Goal: Task Accomplishment & Management: Complete application form

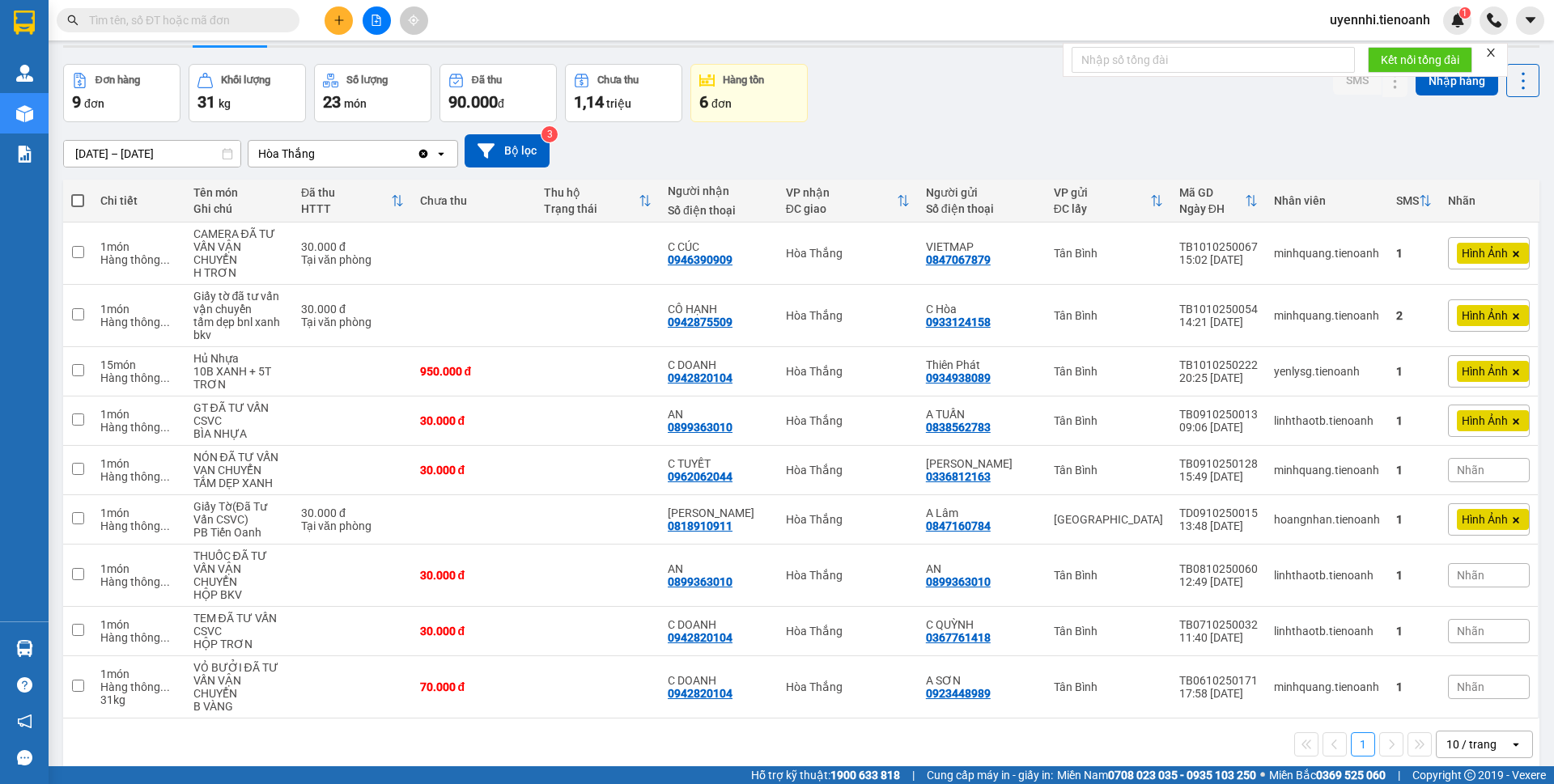
scroll to position [74, 0]
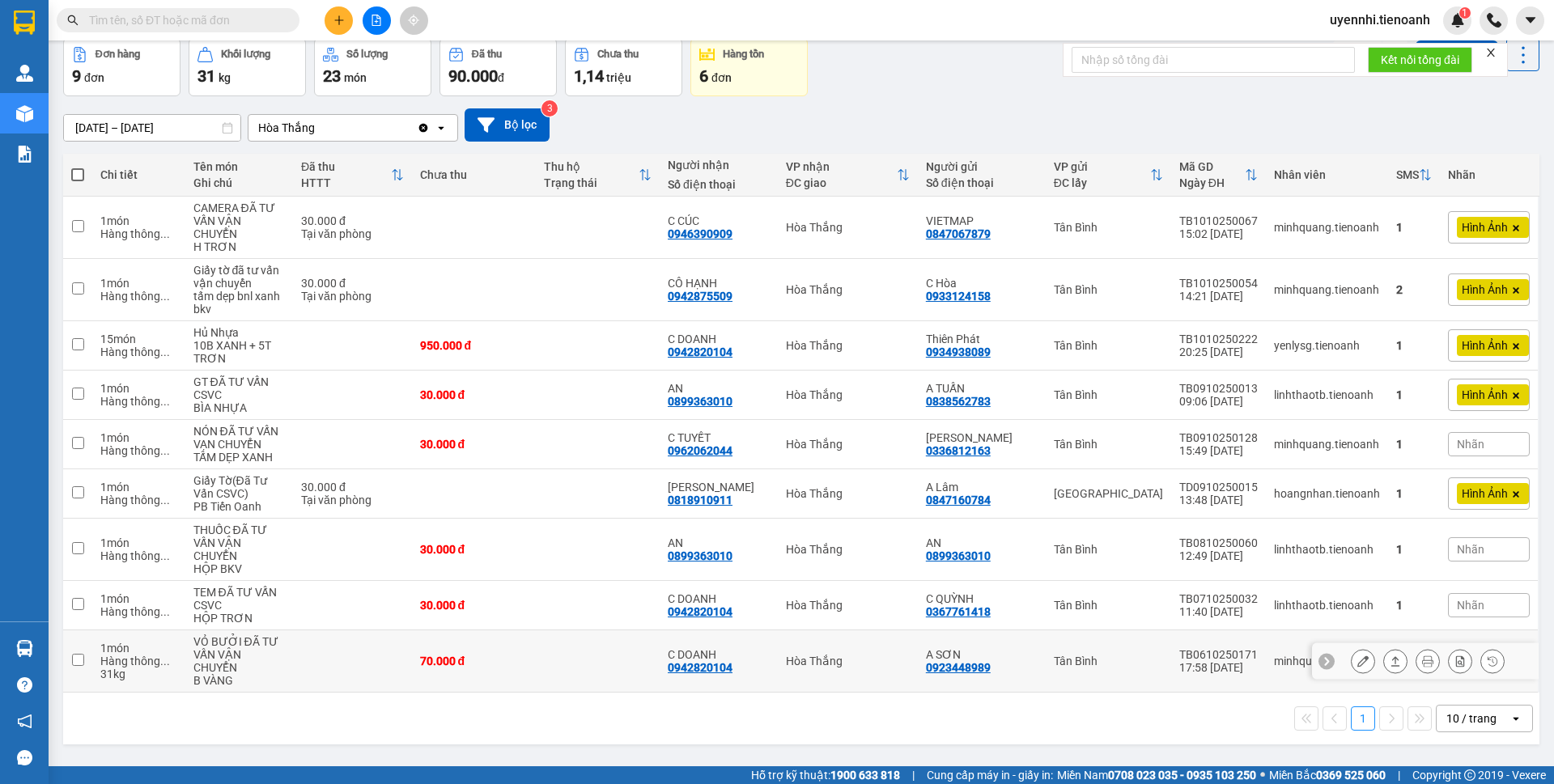
click at [1357, 658] on icon at bounding box center [1362, 661] width 11 height 11
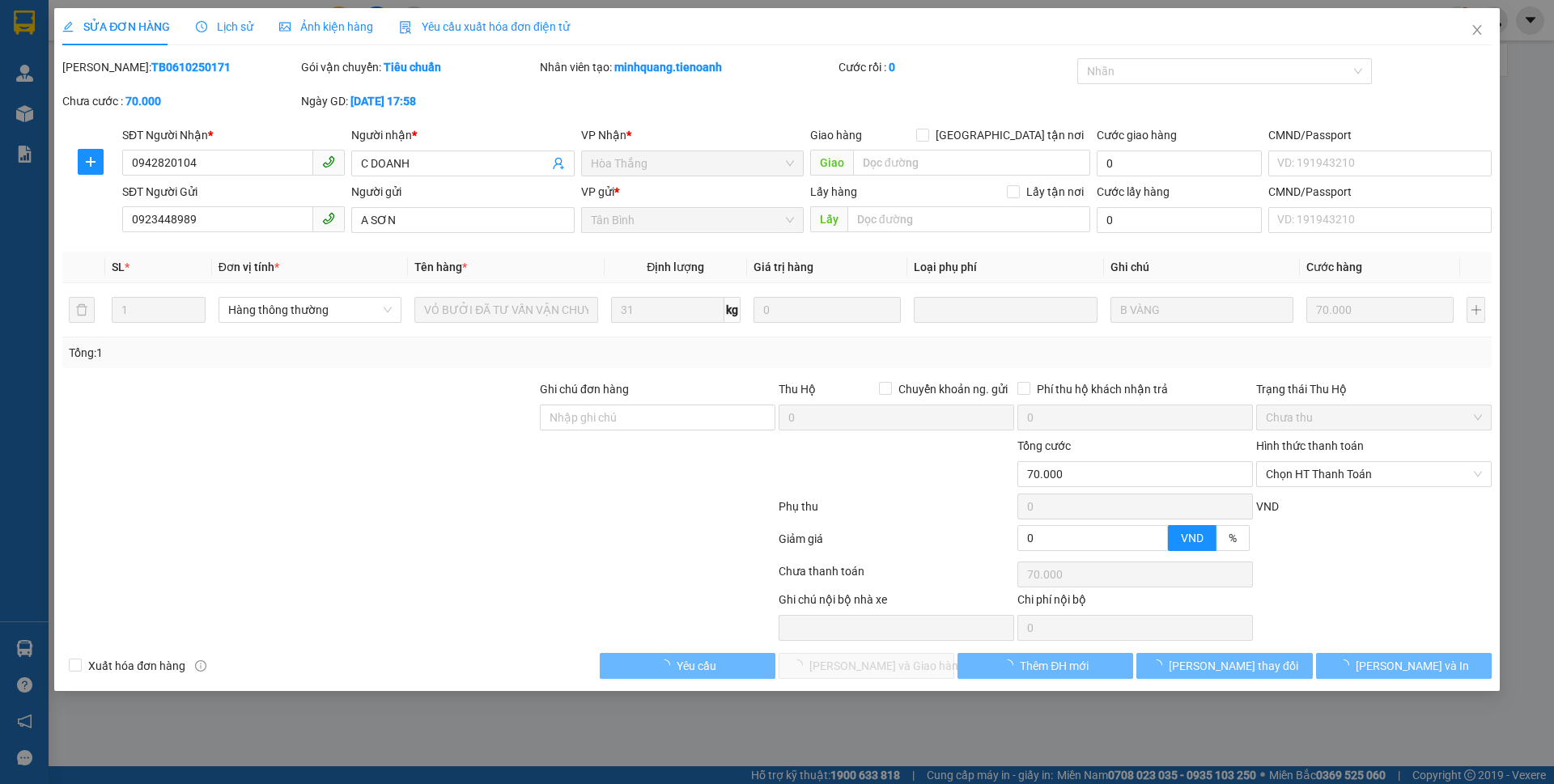
type input "0942820104"
type input "C DOANH"
type input "0923448989"
type input "A SƠN"
type input "0"
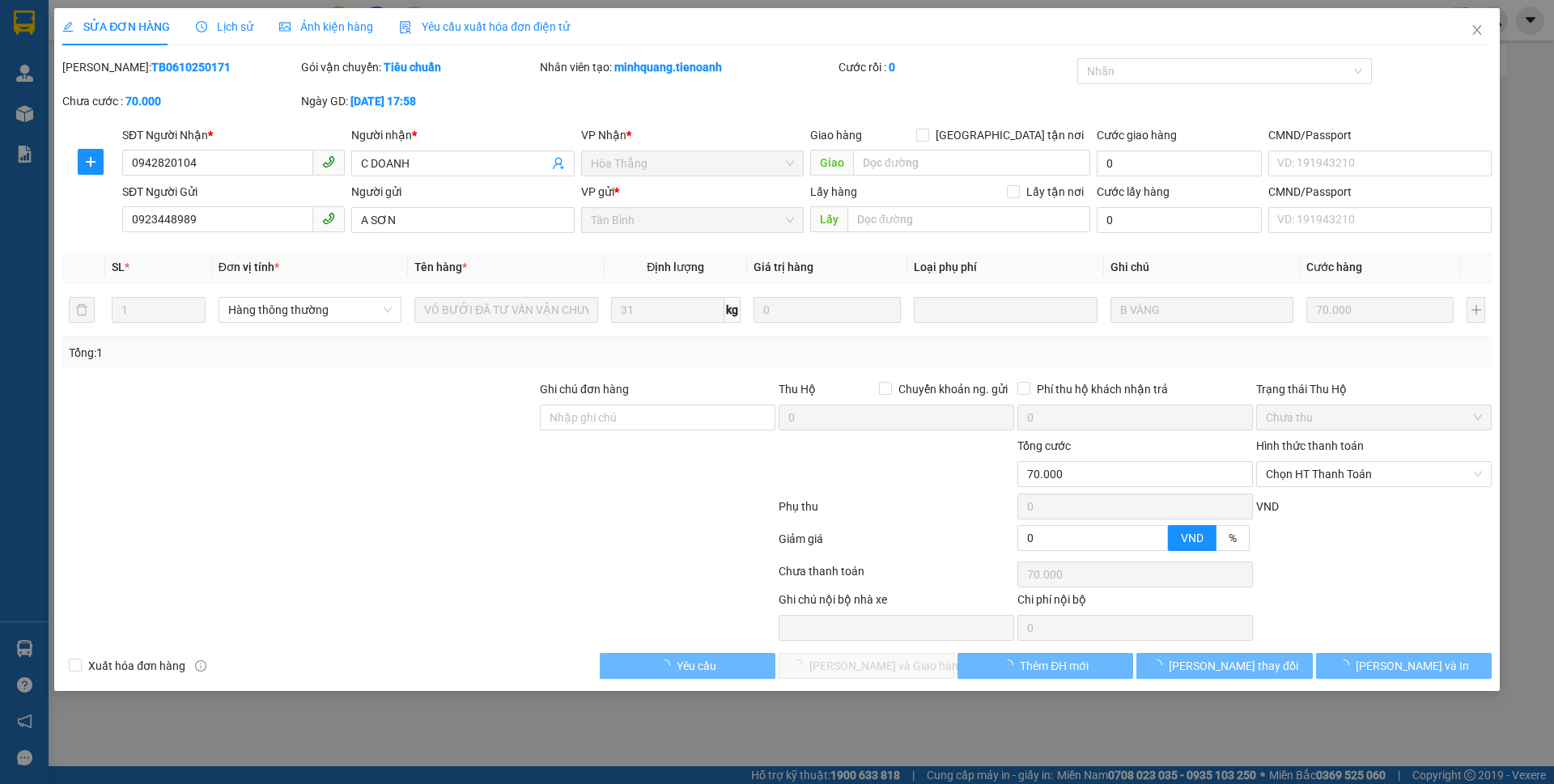
type input "70.000"
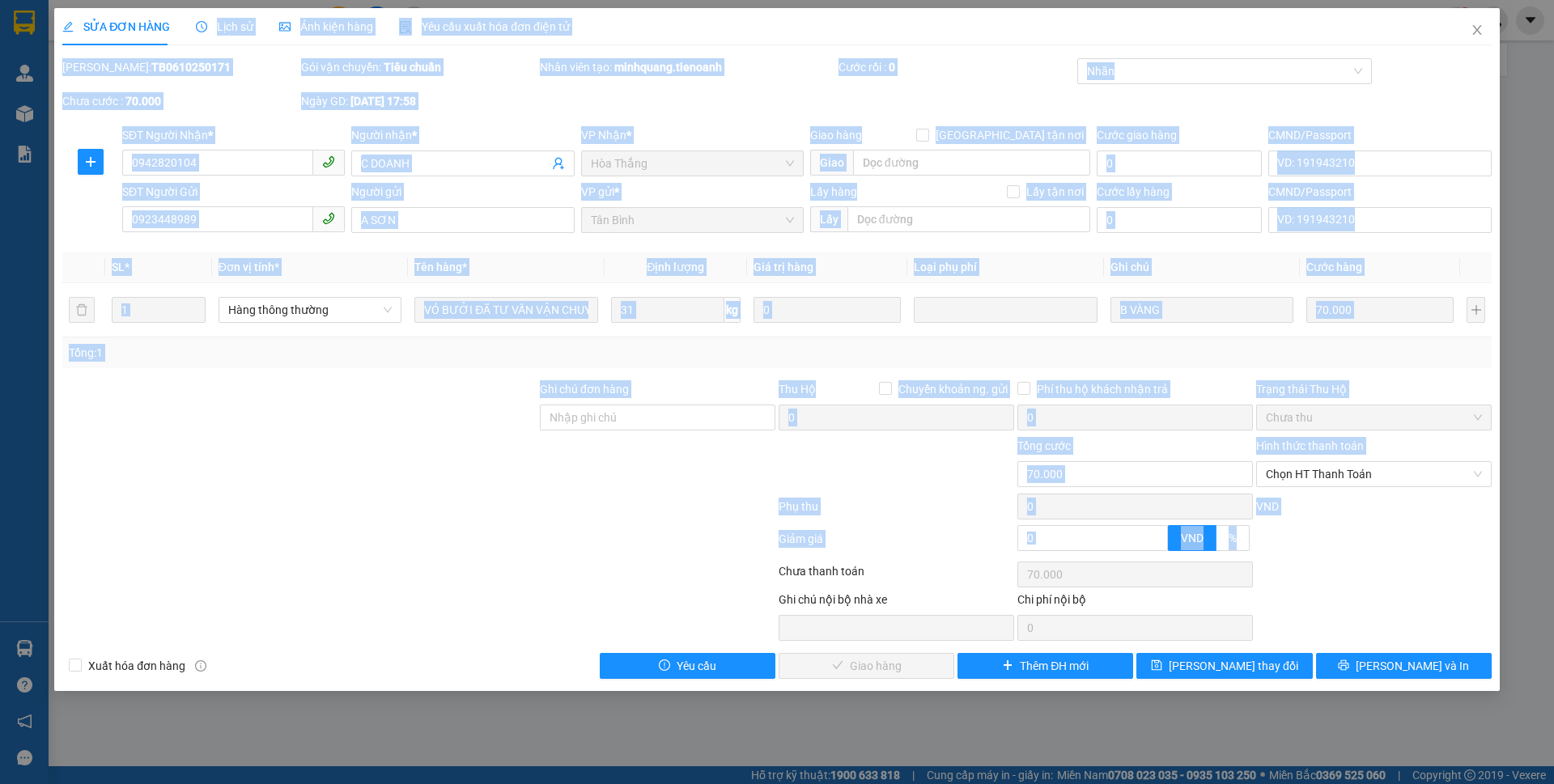
drag, startPoint x: 213, startPoint y: 22, endPoint x: 307, endPoint y: 689, distance: 673.6
click at [307, 689] on div "SỬA ĐƠN HÀNG Lịch sử Ảnh kiện hàng Yêu cầu xuất hóa đơn điện tử Total Paid Fee …" at bounding box center [777, 349] width 1446 height 683
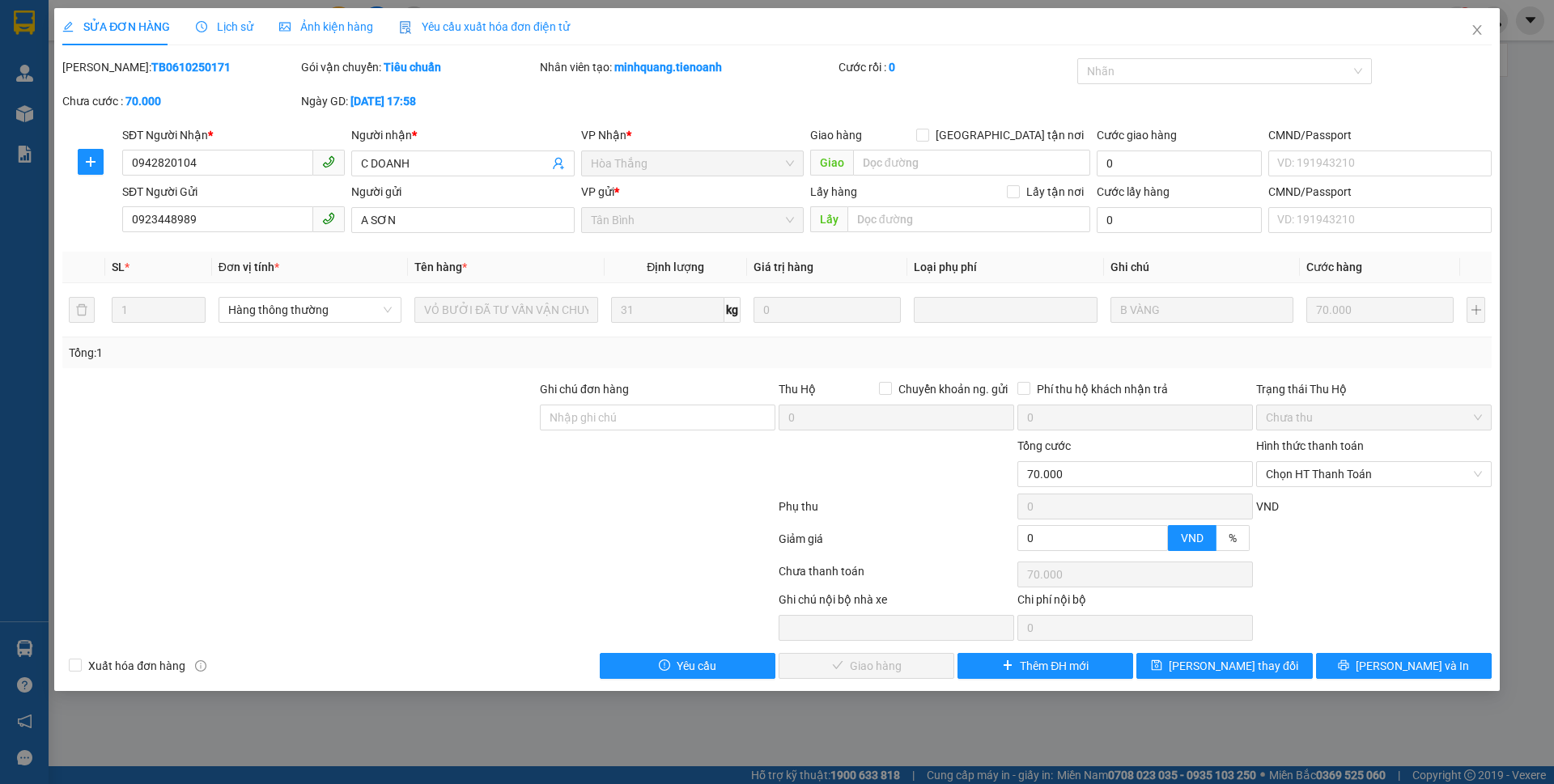
click at [1353, 646] on div "Total Paid Fee 0 Total UnPaid Fee 70.000 Cash Collection Total Fee Mã ĐH: TB061…" at bounding box center [777, 369] width 1430 height 621
click at [1365, 659] on button "[PERSON_NAME] và In" at bounding box center [1404, 666] width 176 height 26
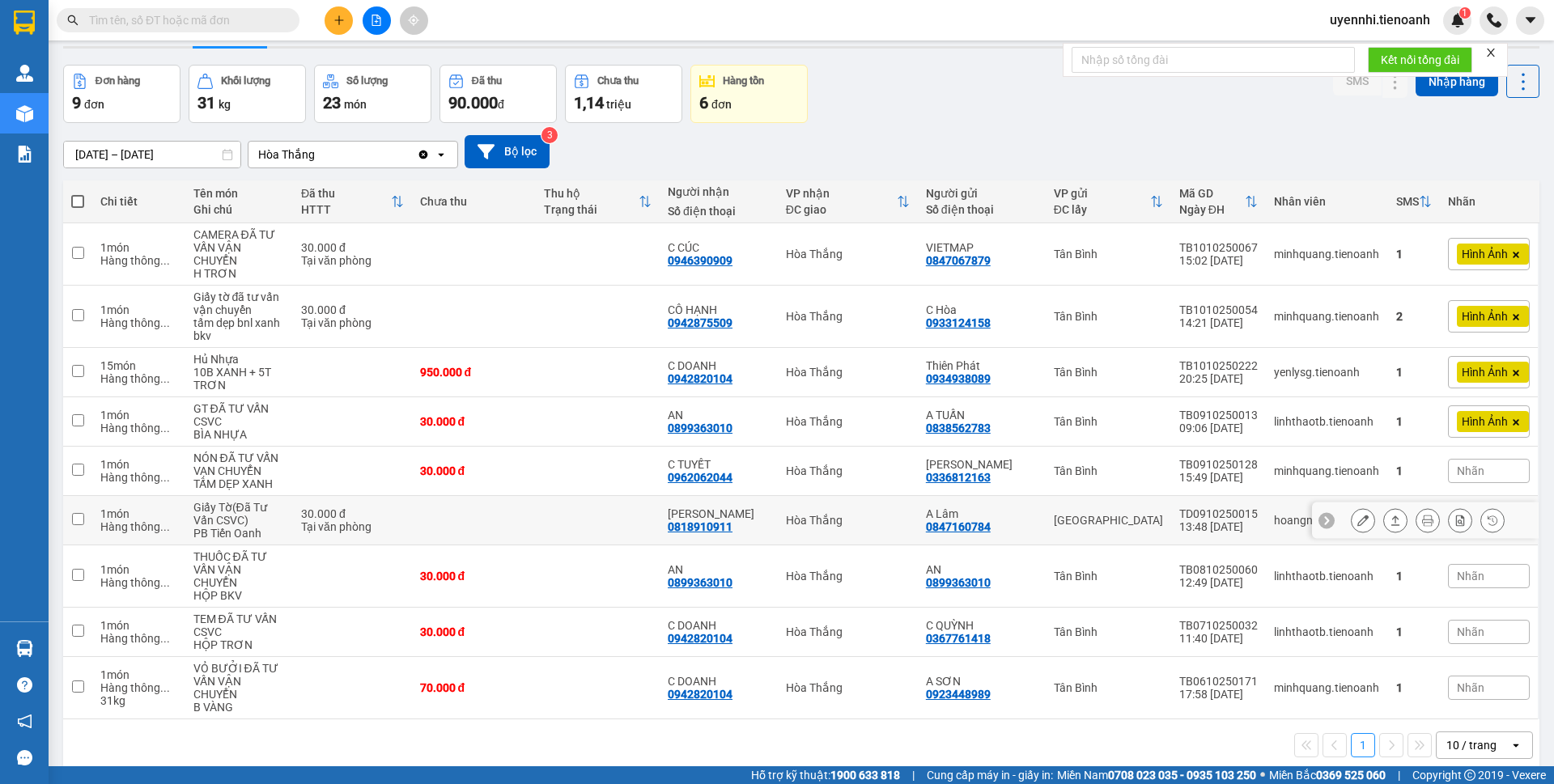
scroll to position [74, 0]
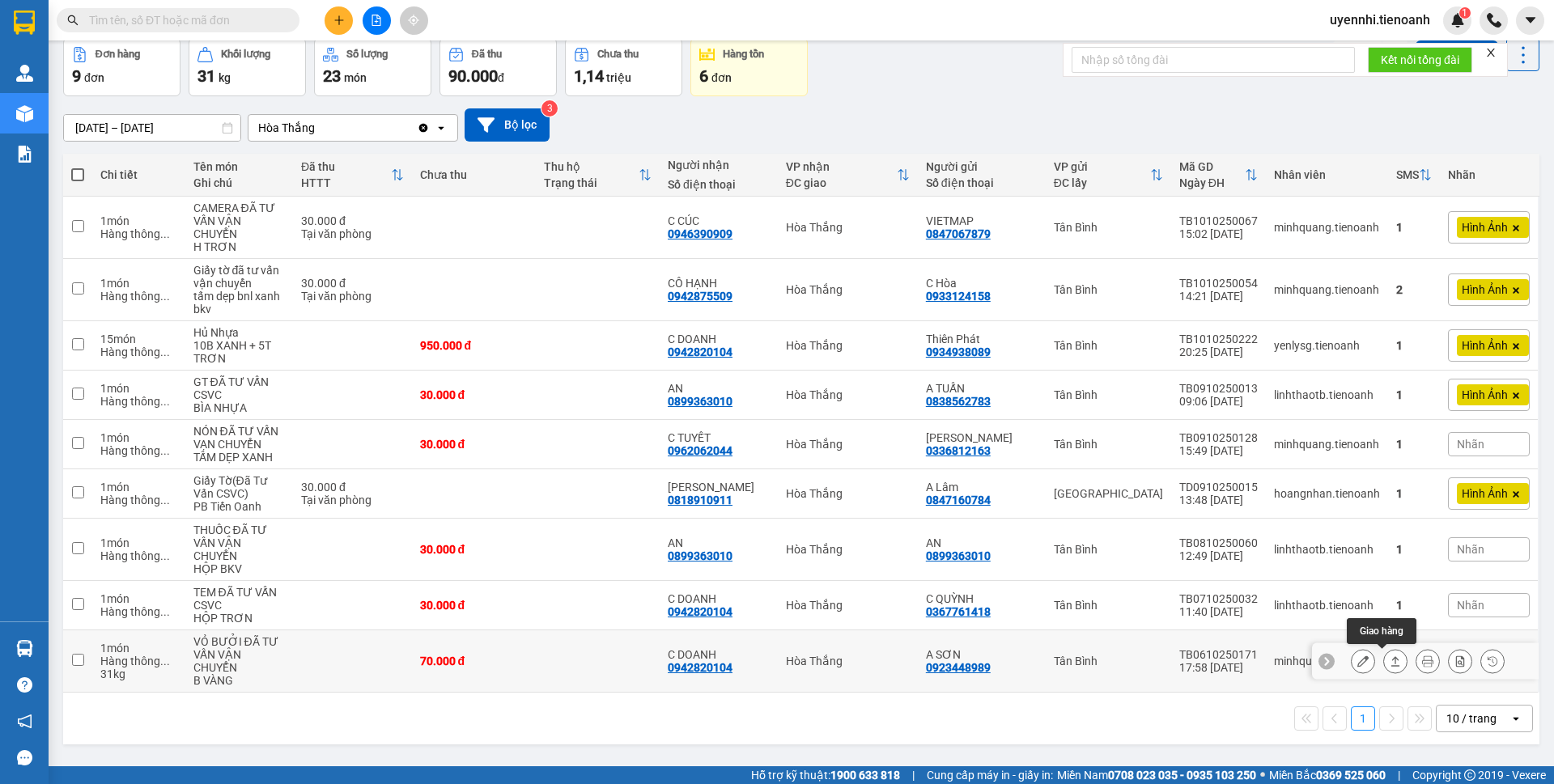
click at [1391, 666] on icon at bounding box center [1396, 661] width 9 height 10
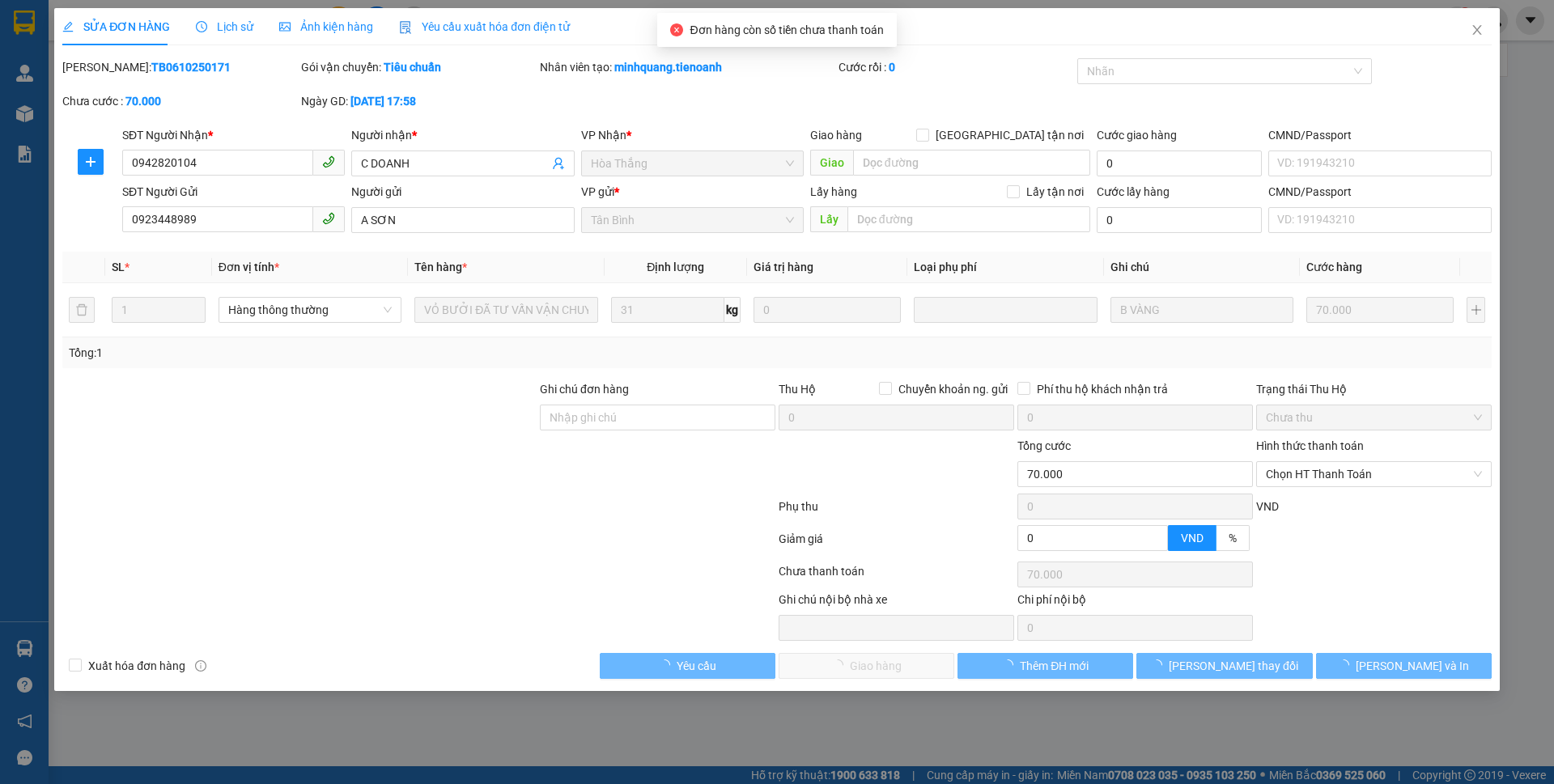
type input "0942820104"
type input "C DOANH"
type input "0923448989"
type input "A SƠN"
type input "0"
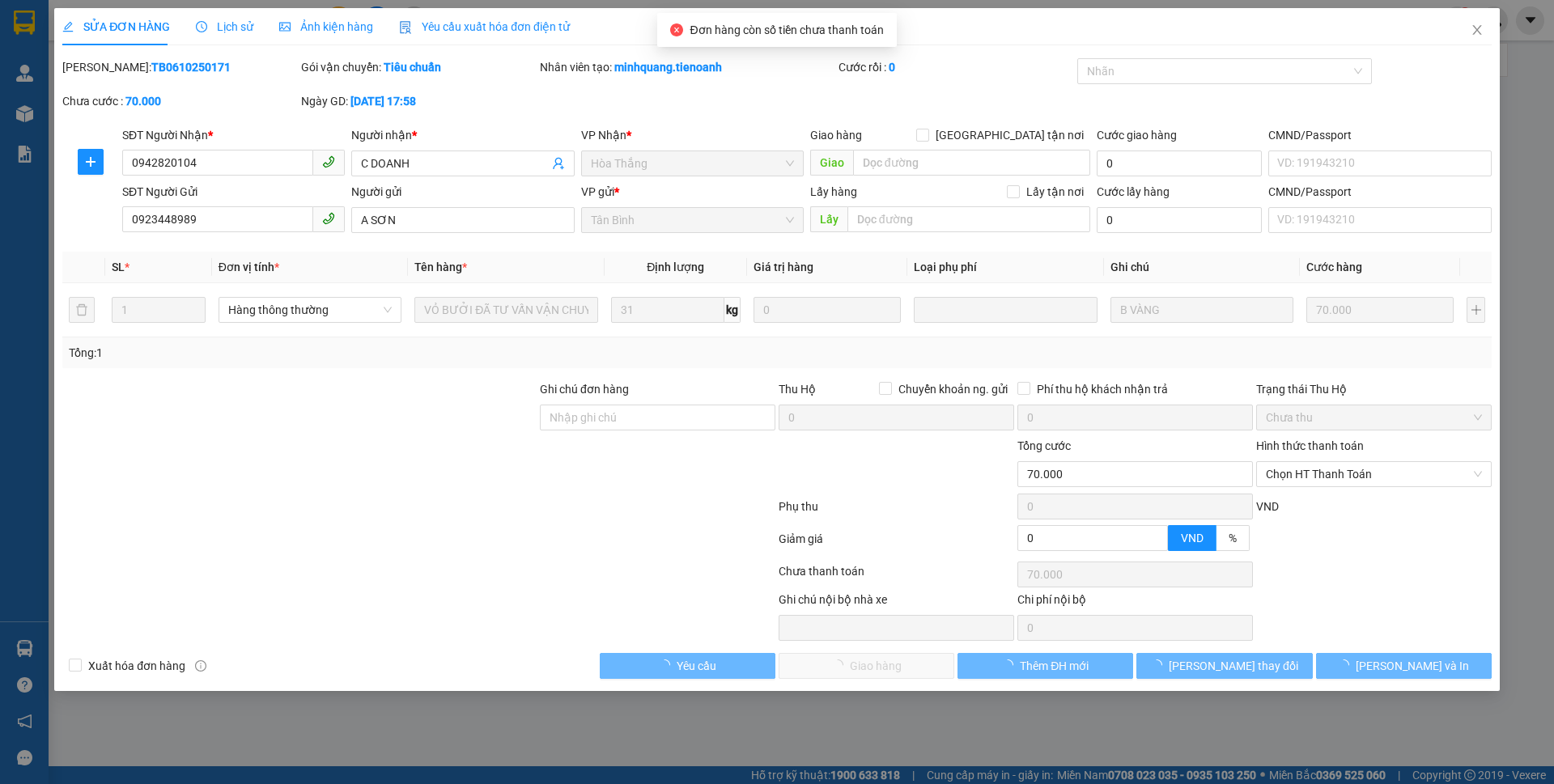
type input "70.000"
click at [1379, 686] on div "SỬA ĐƠN HÀNG Lịch sử Ảnh kiện hàng Yêu cầu xuất hóa đơn điện tử Total Paid Fee …" at bounding box center [777, 349] width 1446 height 683
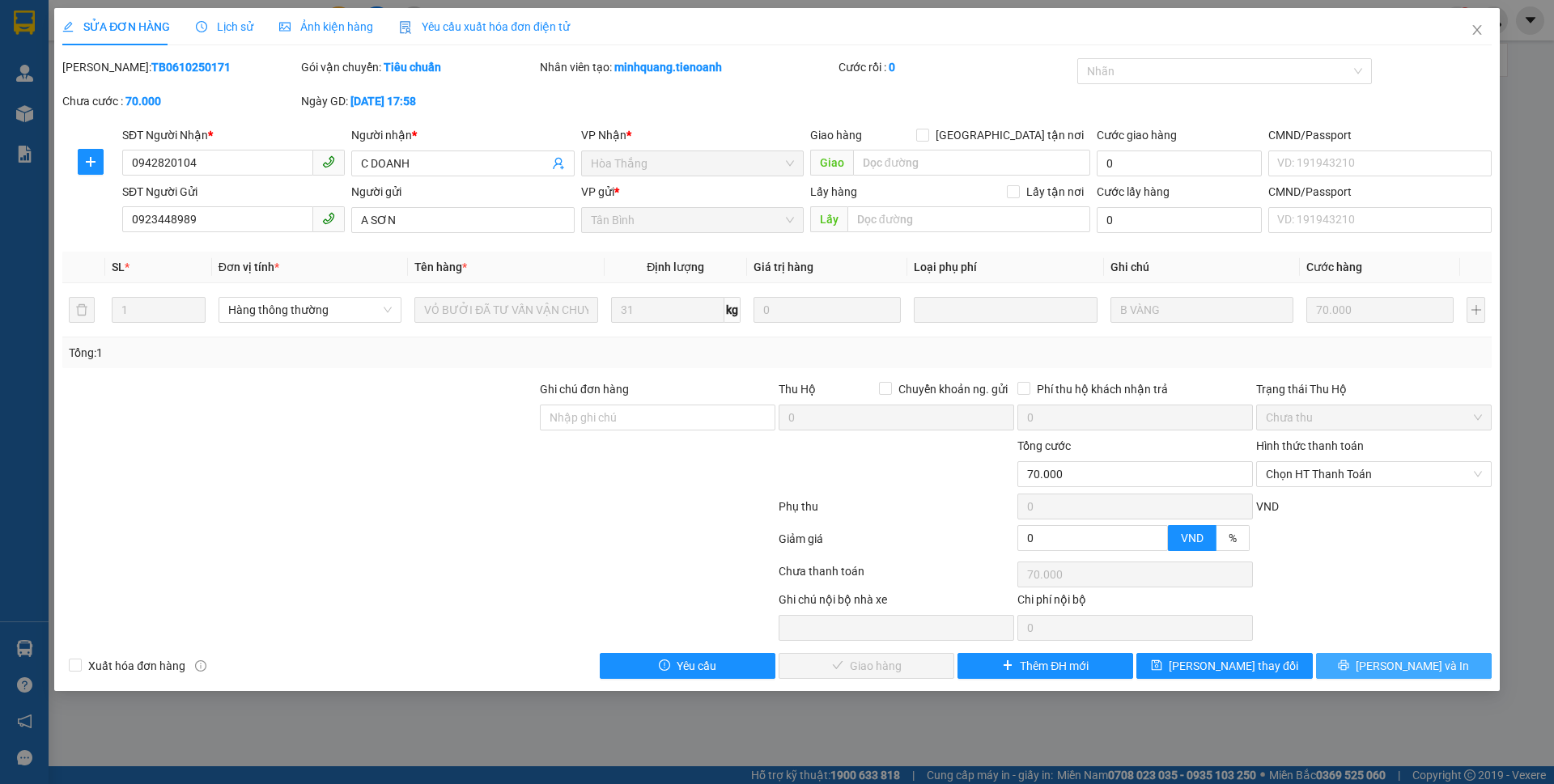
click at [1424, 676] on button "[PERSON_NAME] và In" at bounding box center [1404, 666] width 176 height 26
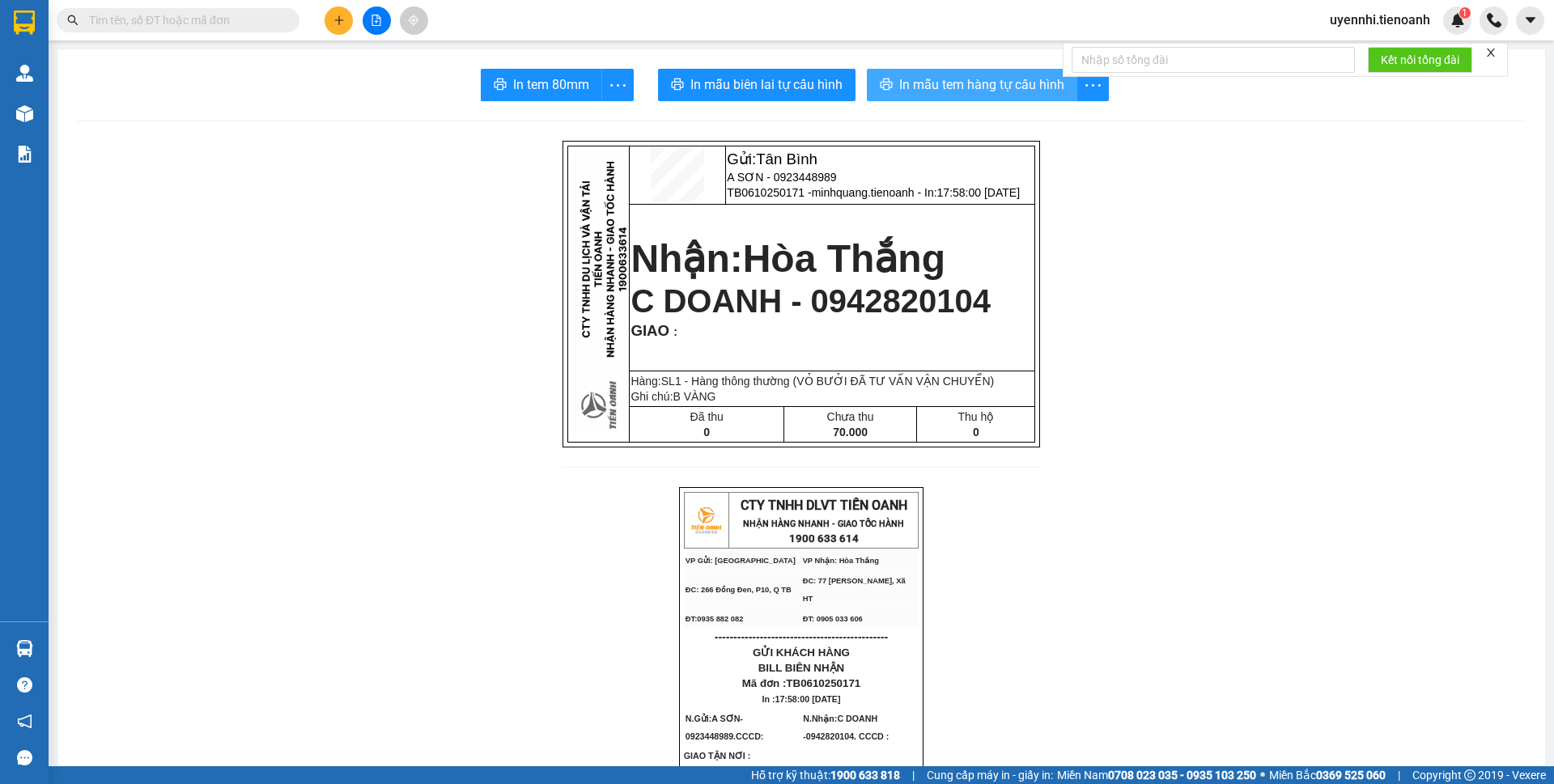
click at [959, 79] on span "In mẫu tem hàng tự cấu hình" at bounding box center [981, 84] width 165 height 20
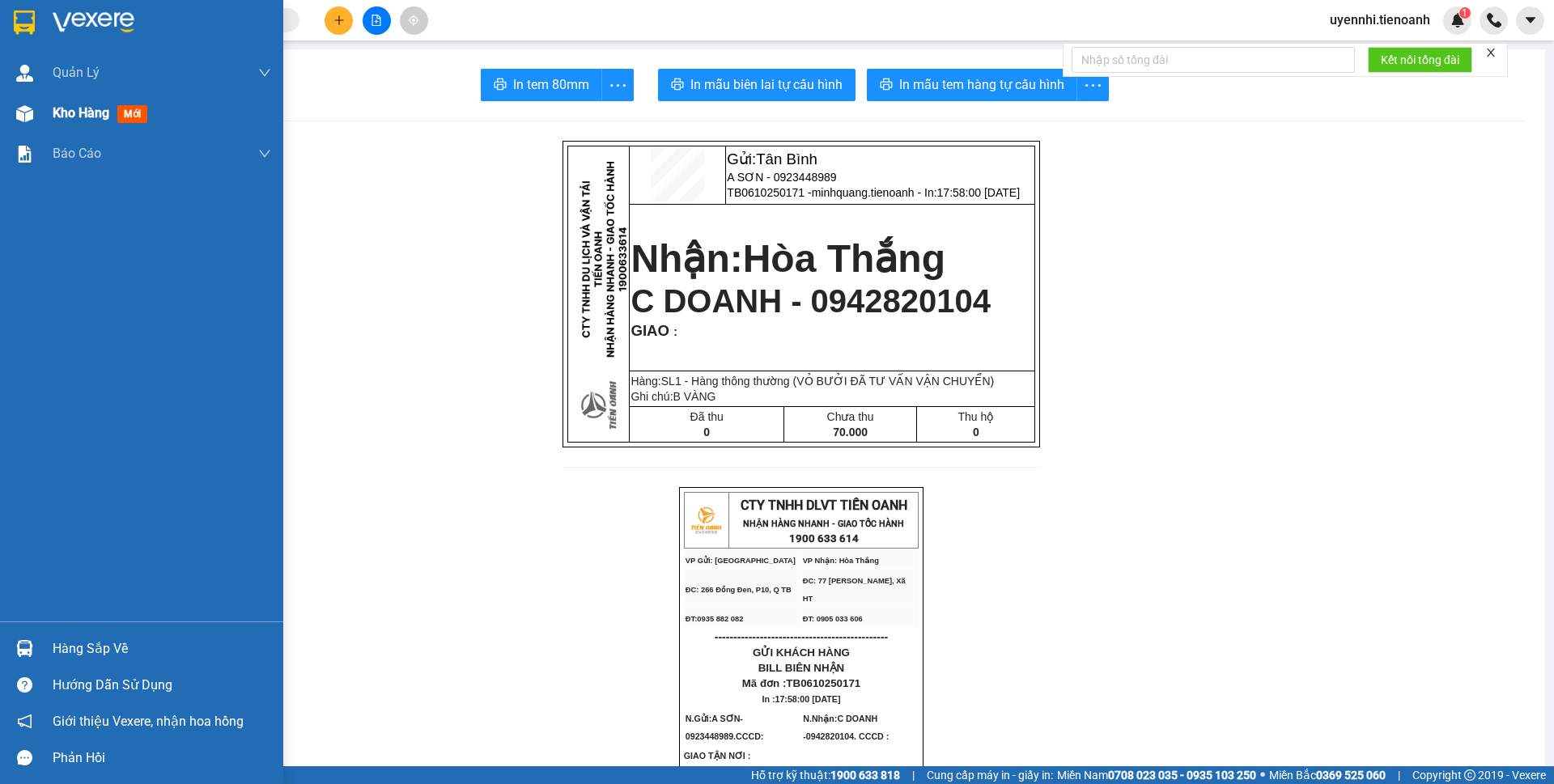
click at [76, 114] on span "Kho hàng" at bounding box center [80, 113] width 57 height 16
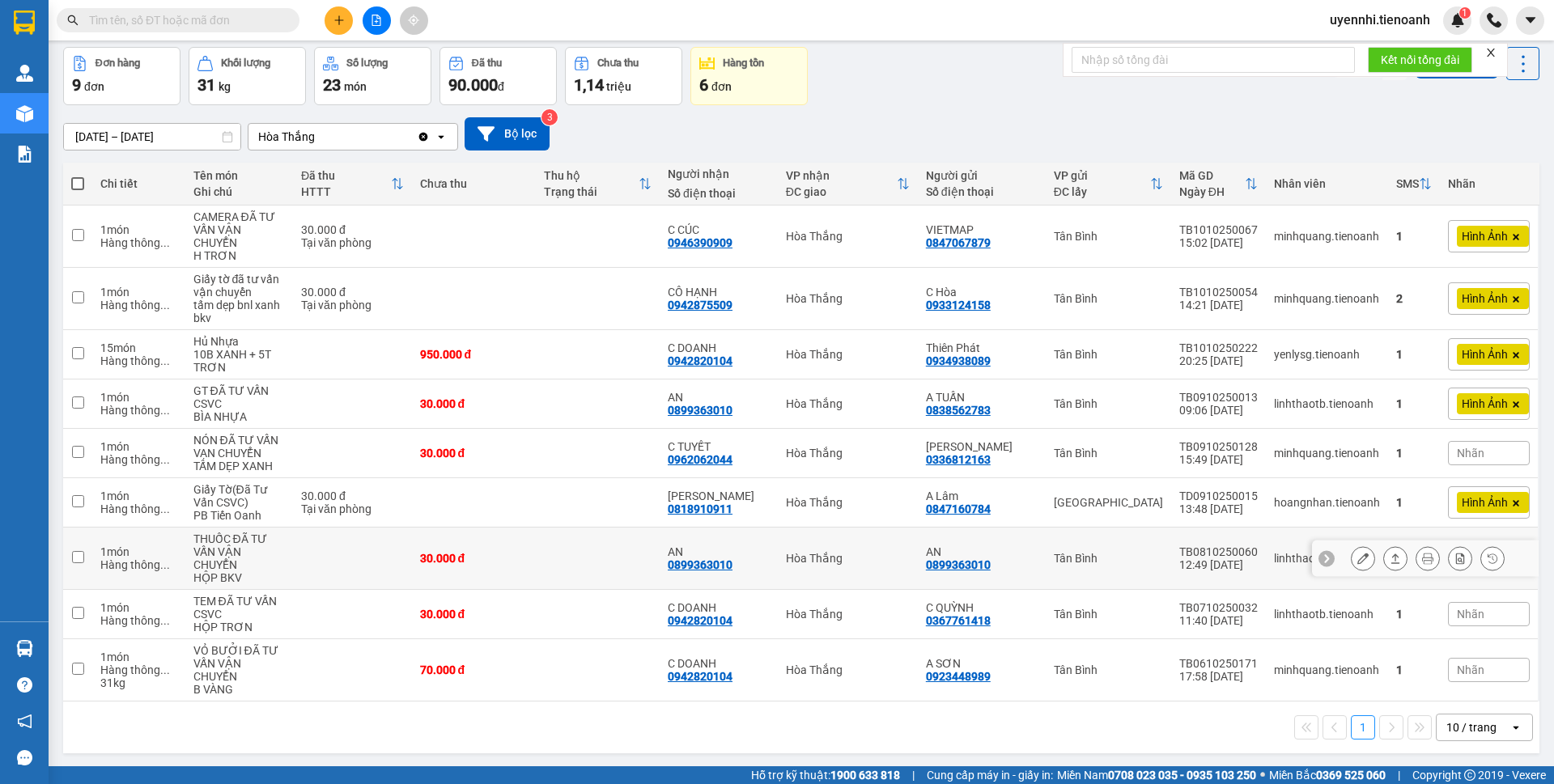
scroll to position [74, 0]
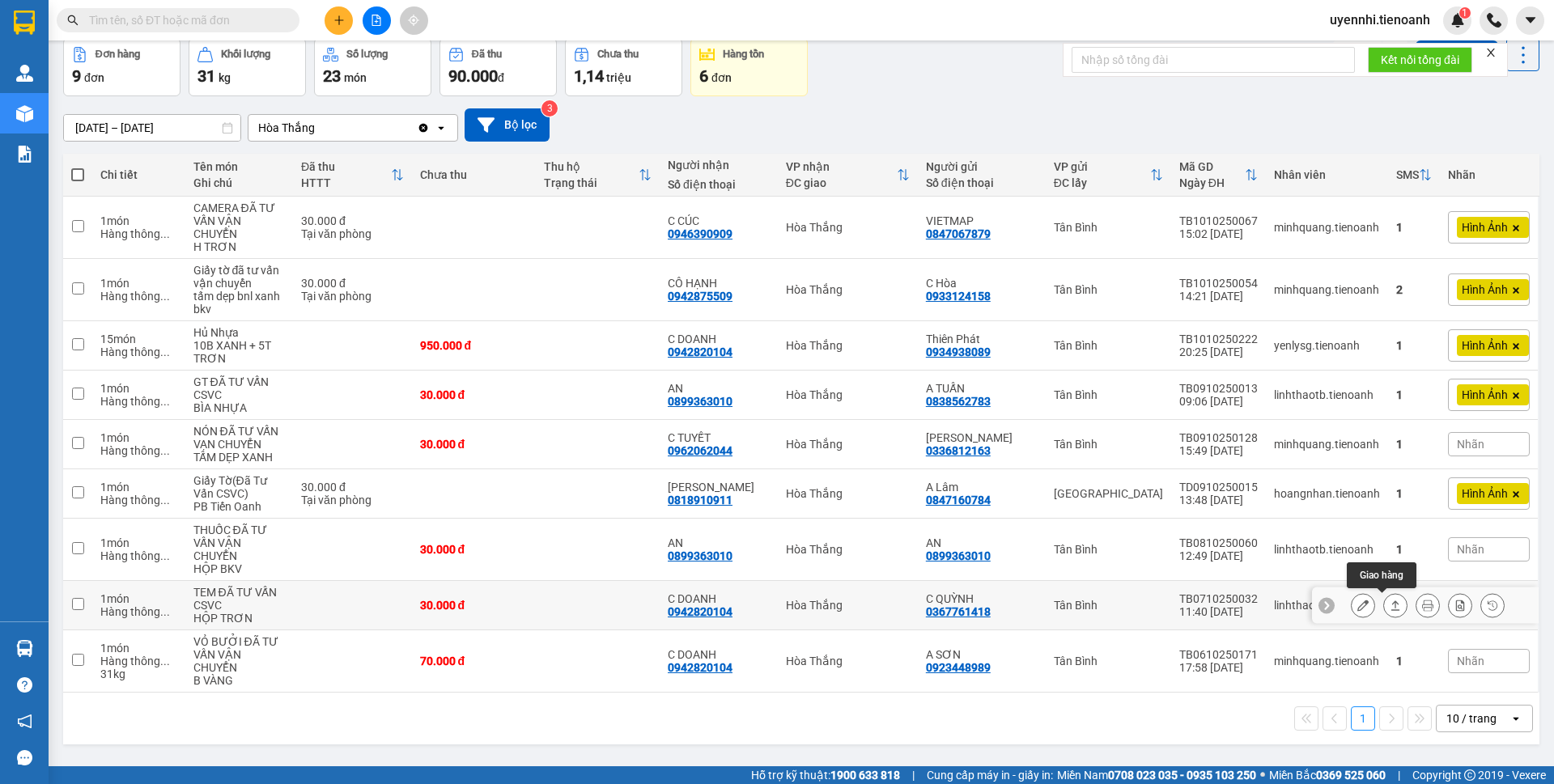
click at [1390, 605] on icon at bounding box center [1395, 605] width 11 height 11
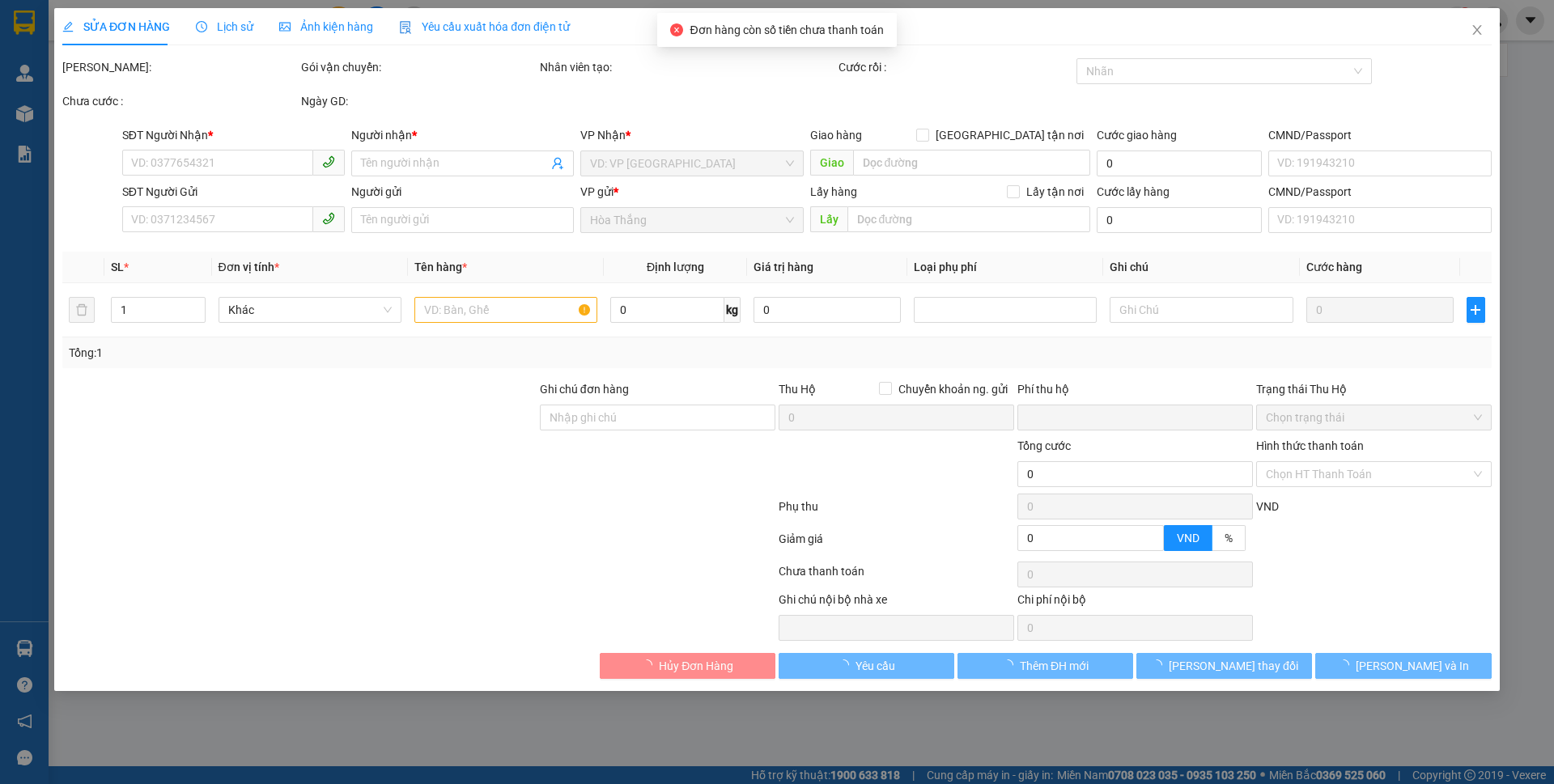
type input "0942820104"
type input "C DOANH"
type input "0367761418"
type input "C QUỲNH"
type input "0"
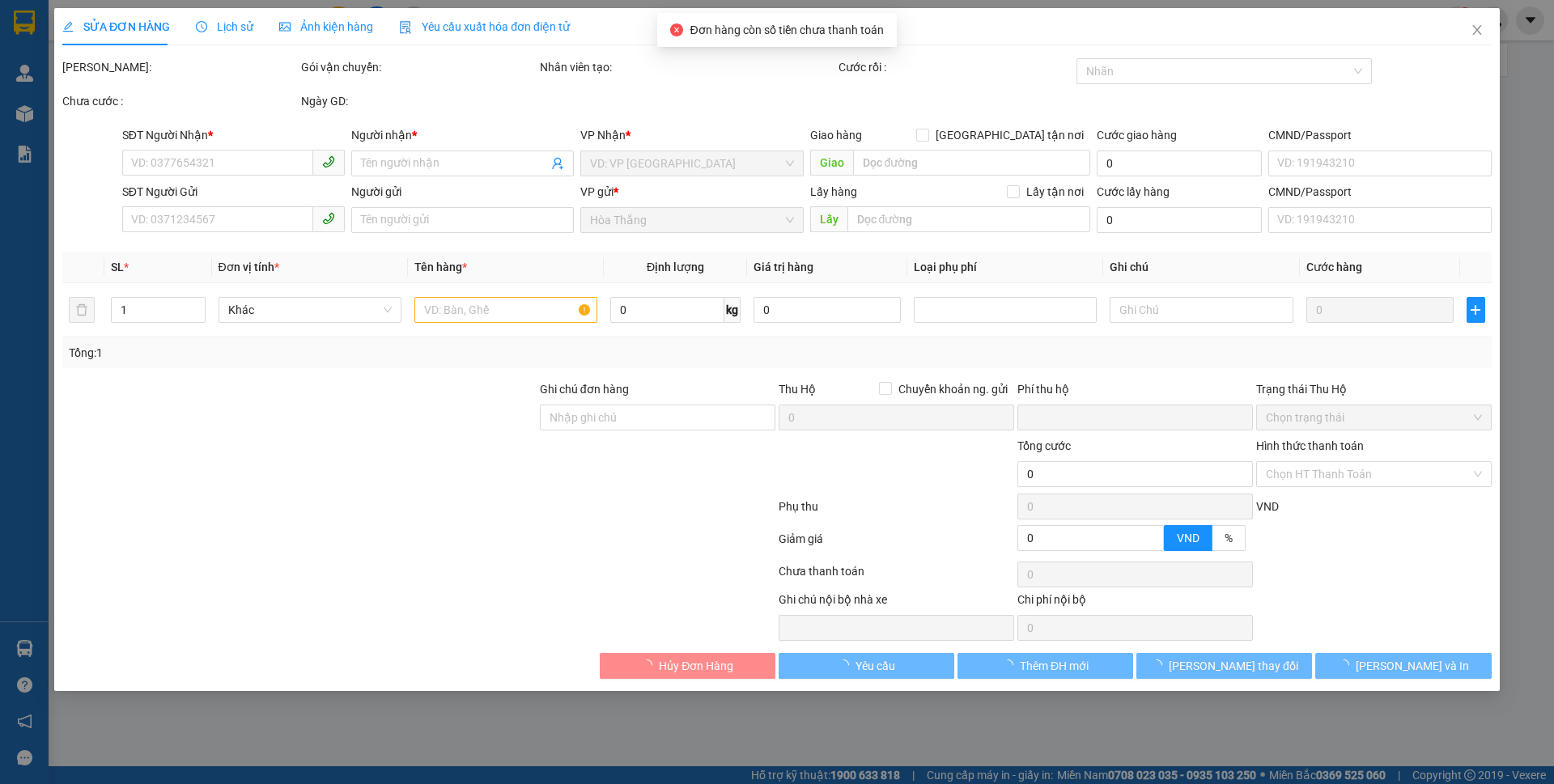
type input "30.000"
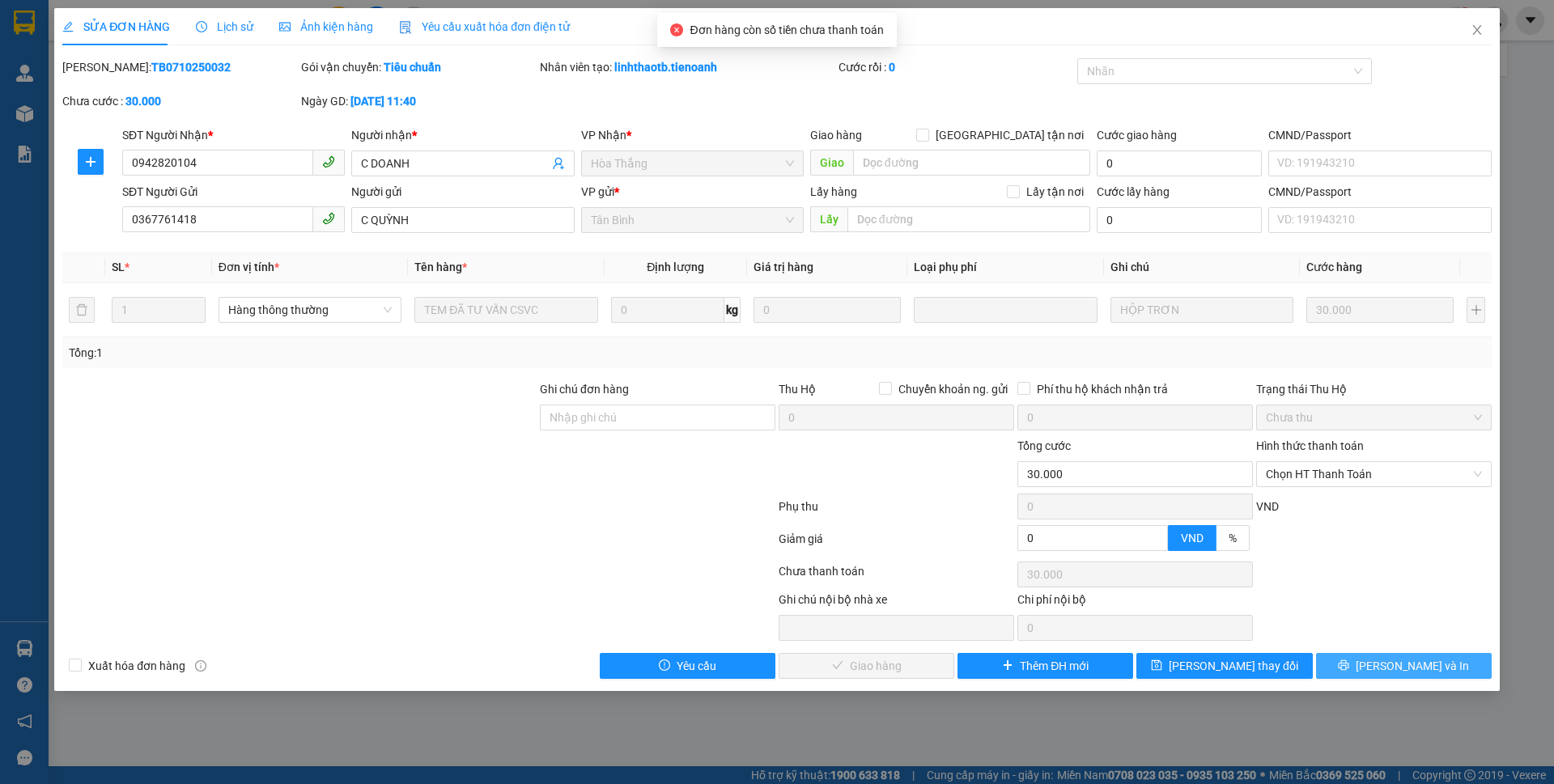
click at [1371, 660] on button "[PERSON_NAME] và In" at bounding box center [1404, 666] width 176 height 26
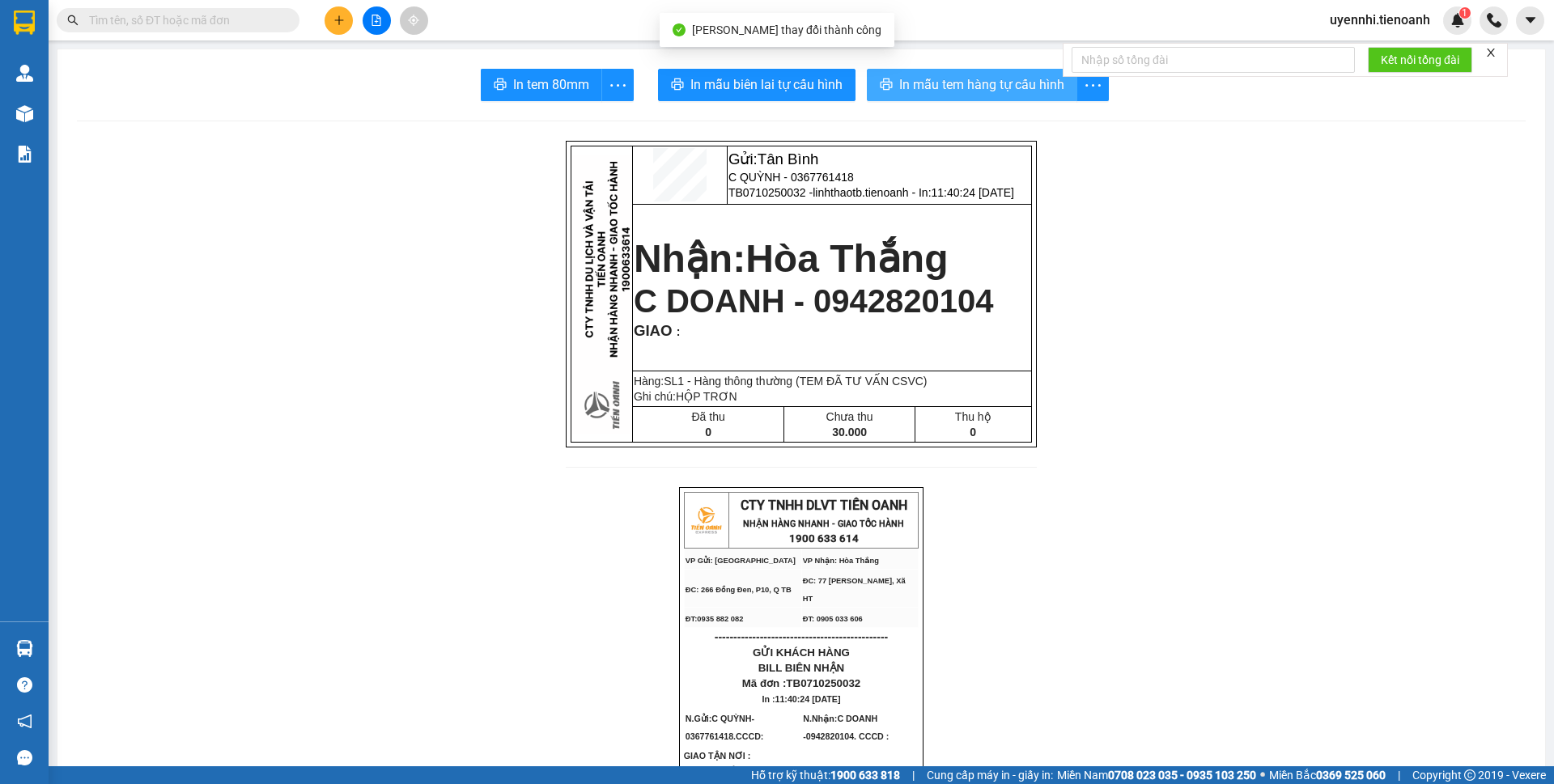
click at [902, 83] on span "In mẫu tem hàng tự cấu hình" at bounding box center [981, 84] width 165 height 20
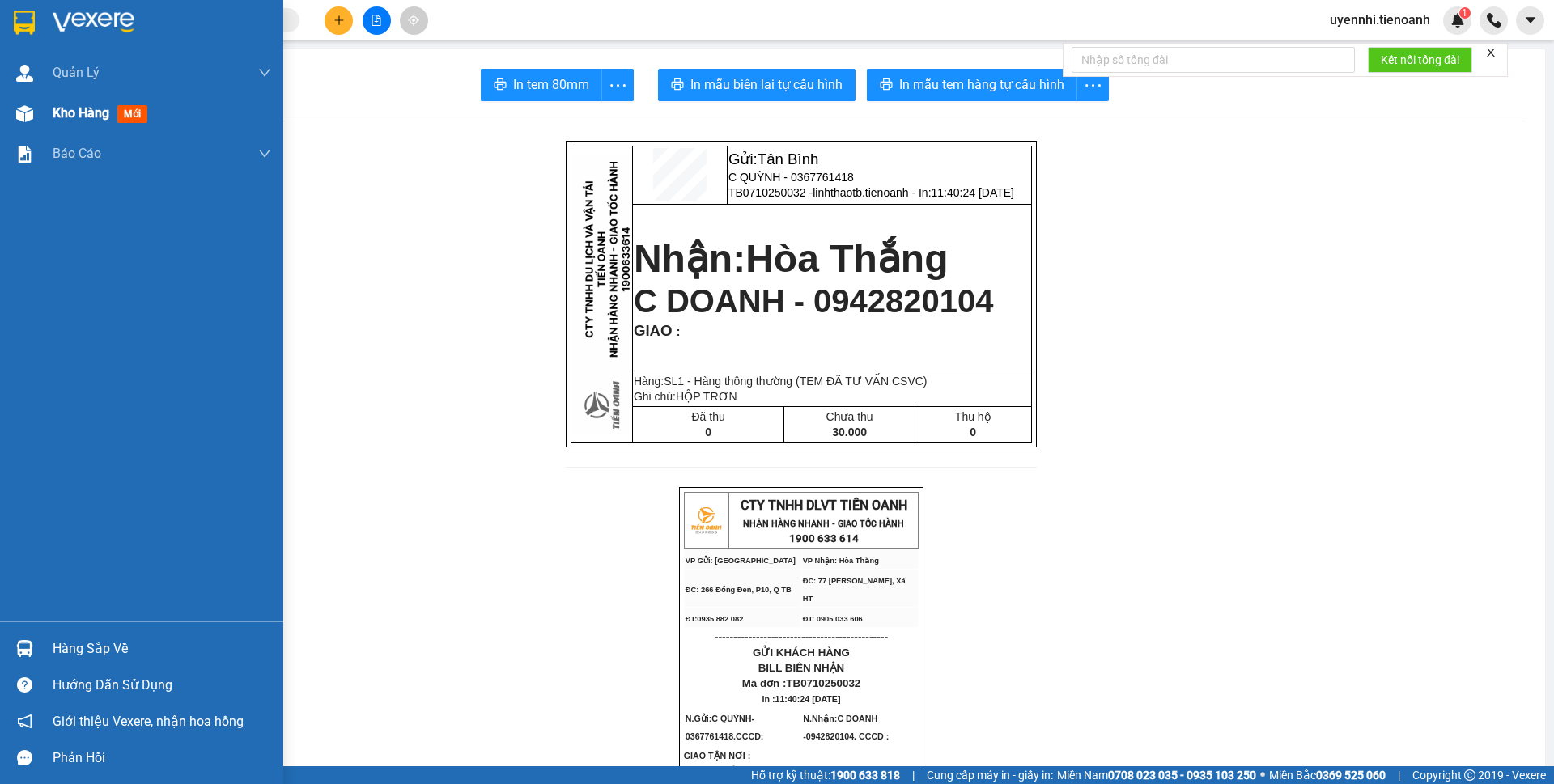
click at [59, 110] on span "Kho hàng" at bounding box center [80, 113] width 57 height 16
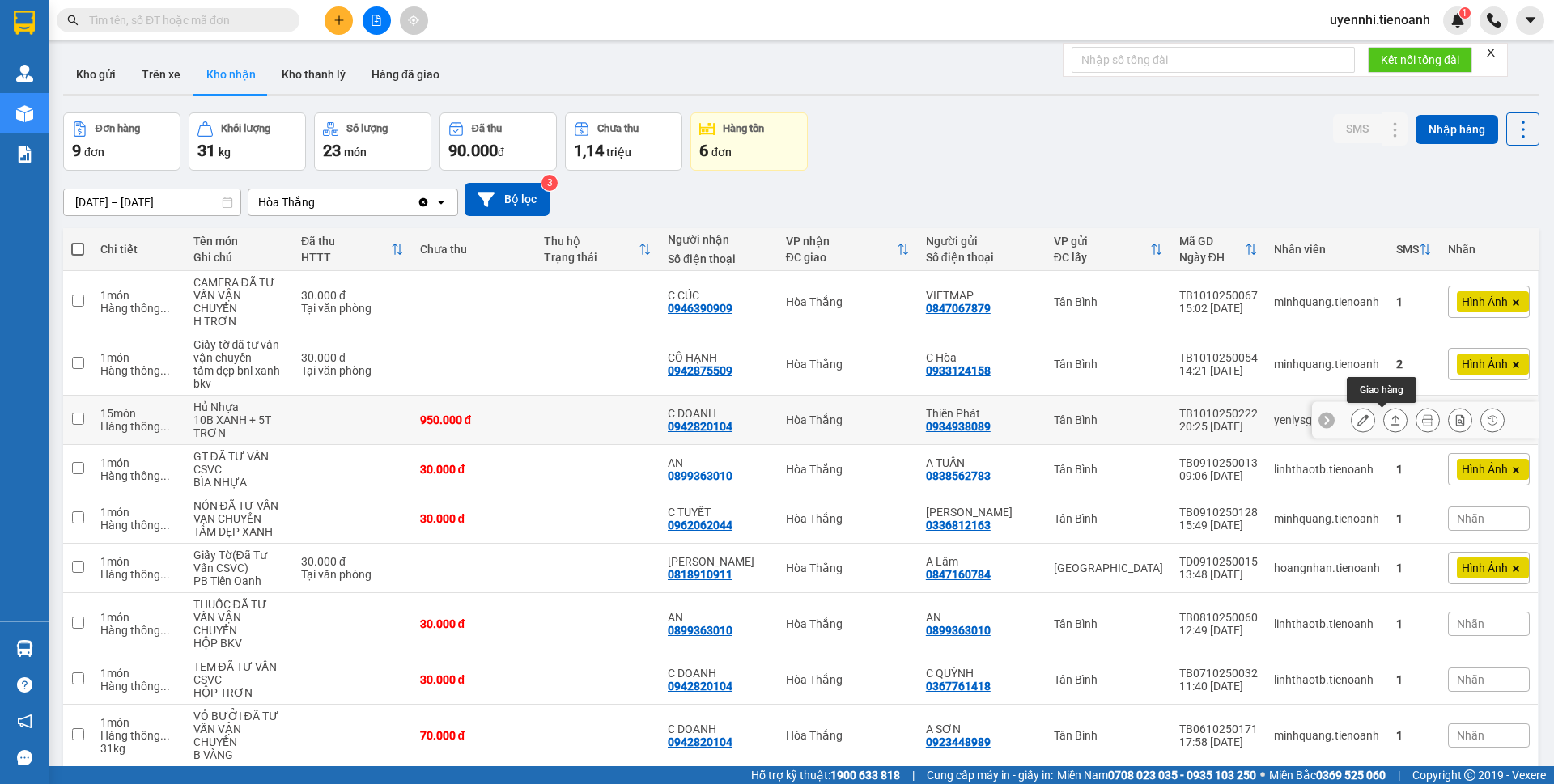
click at [1390, 423] on icon at bounding box center [1395, 420] width 11 height 11
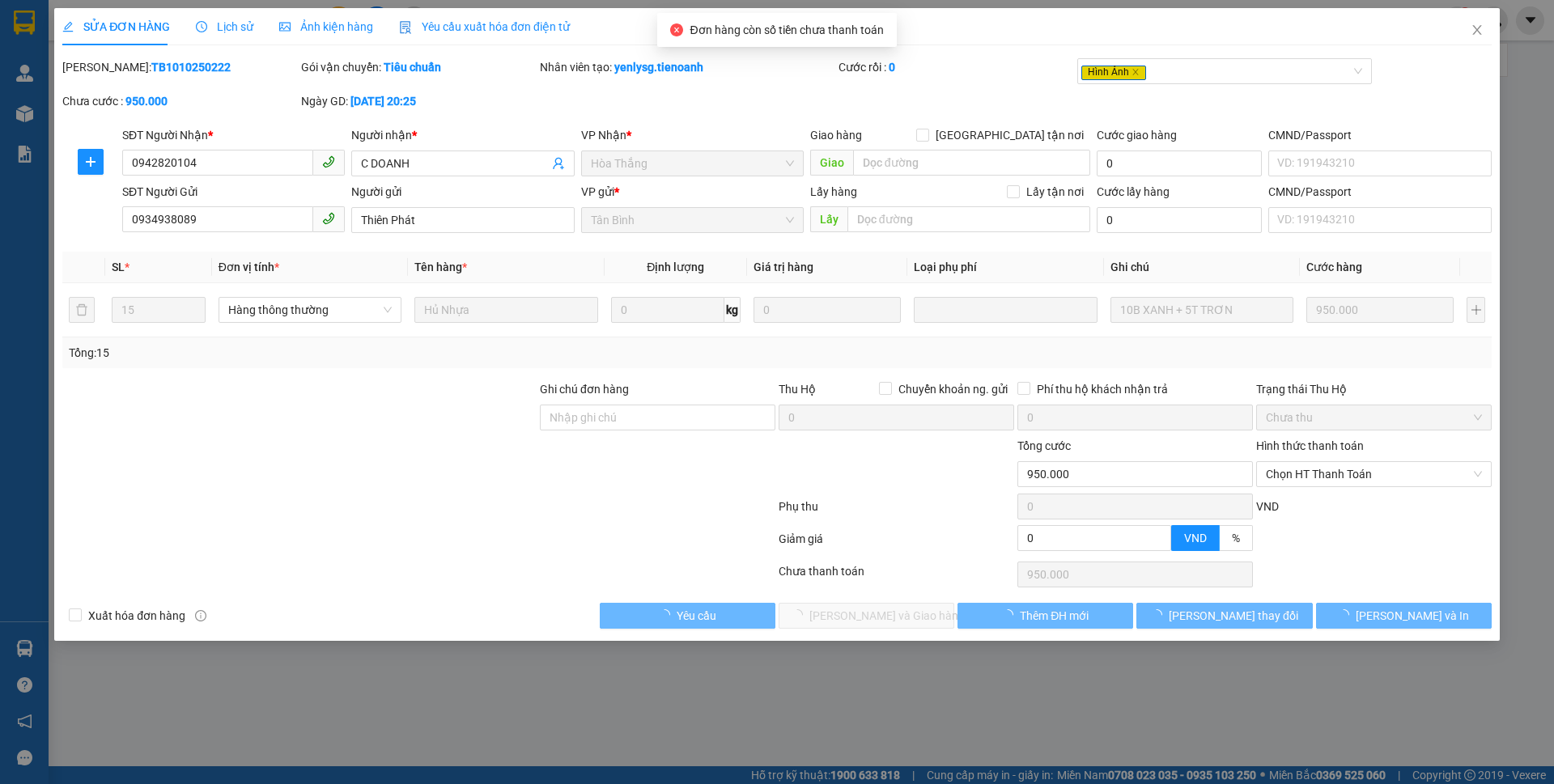
type input "0942820104"
type input "C DOANH"
type input "0934938089"
type input "Thiên Phát"
type input "0"
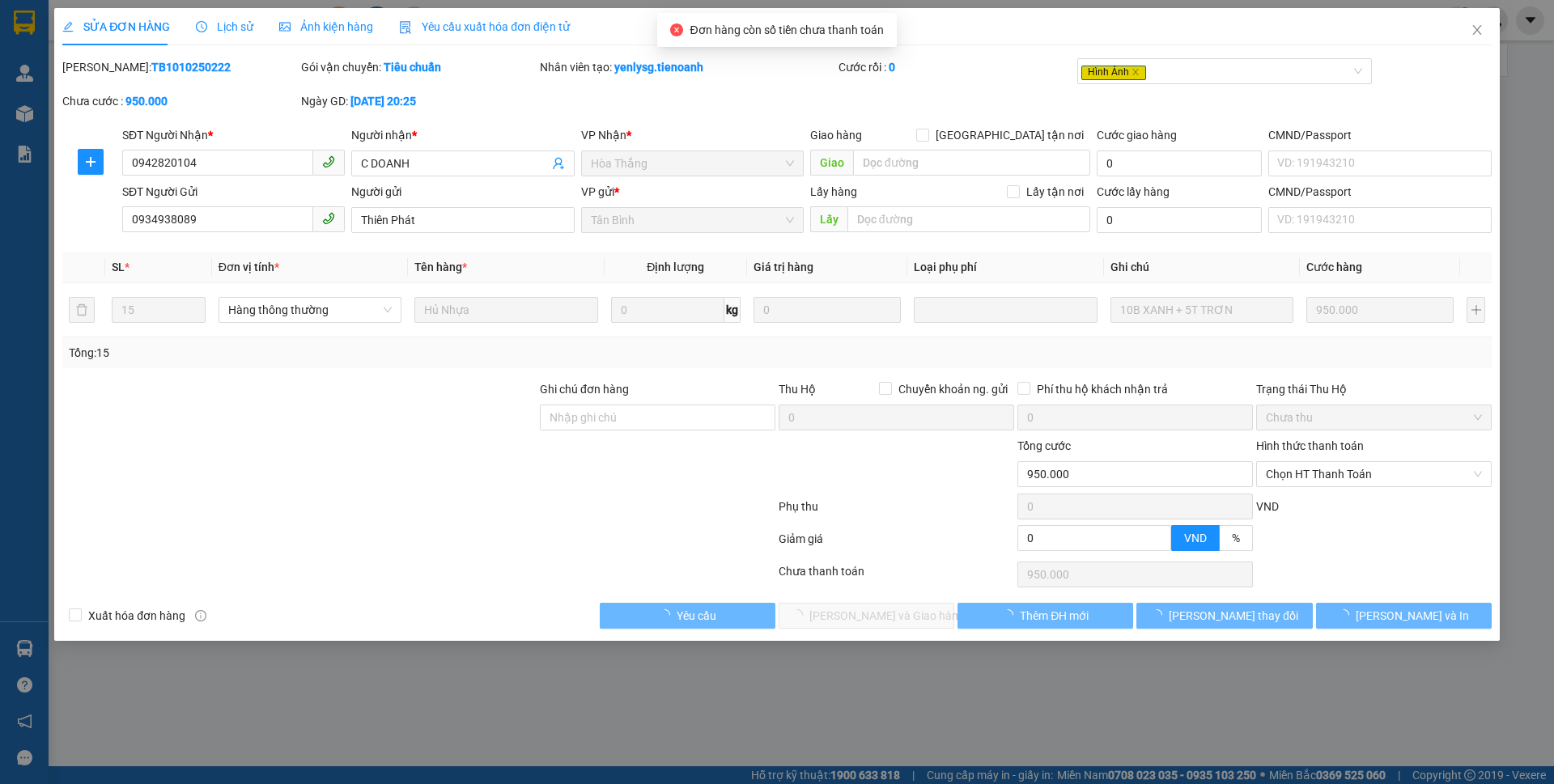
type input "950.000"
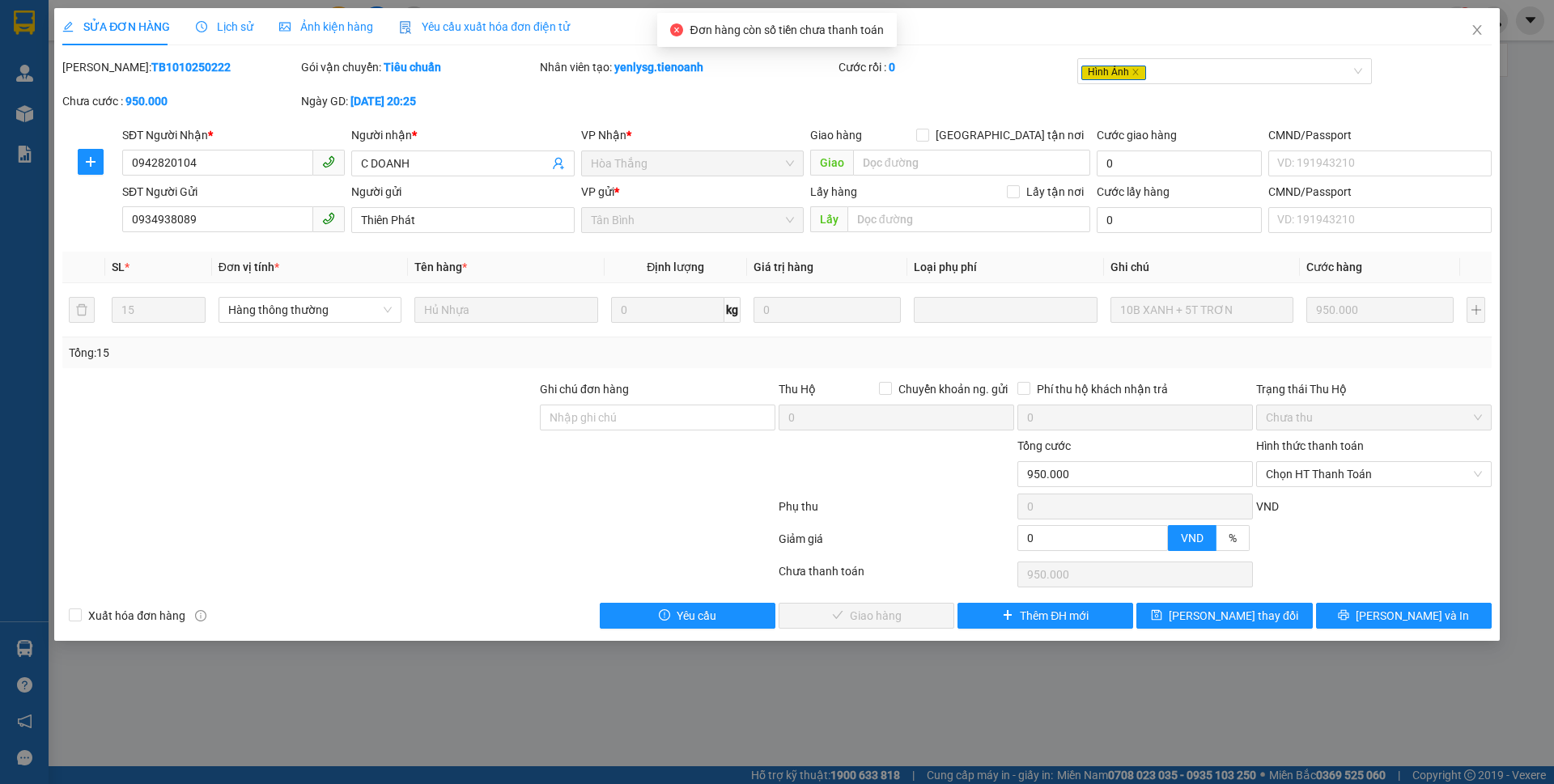
click at [1379, 636] on div "SỬA ĐƠN HÀNG Lịch sử Ảnh kiện hàng Yêu cầu xuất hóa đơn điện tử Total Paid Fee …" at bounding box center [777, 324] width 1446 height 633
click at [1349, 615] on icon "printer" at bounding box center [1343, 614] width 11 height 11
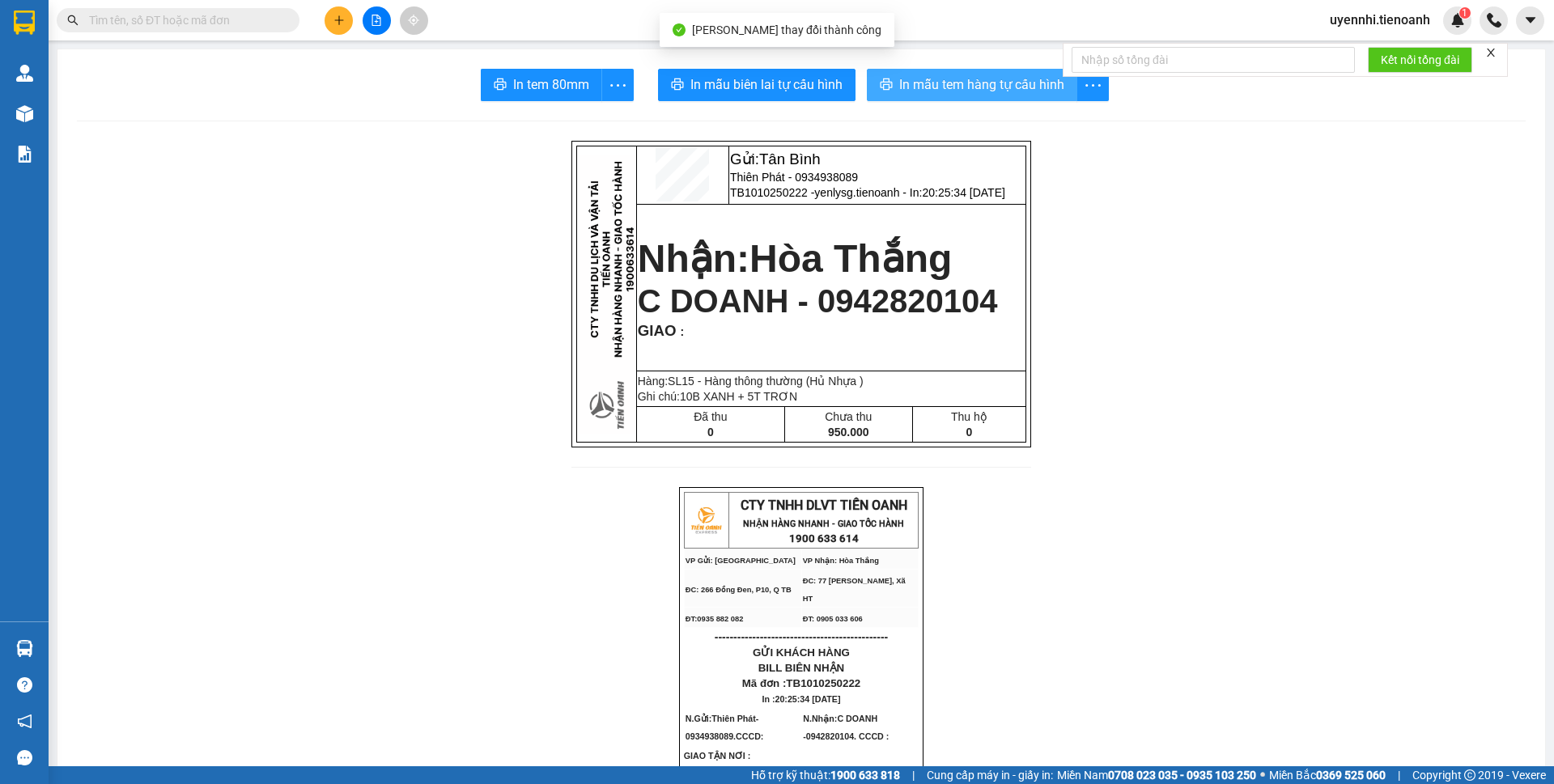
click at [982, 89] on span "In mẫu tem hàng tự cấu hình" at bounding box center [981, 84] width 165 height 20
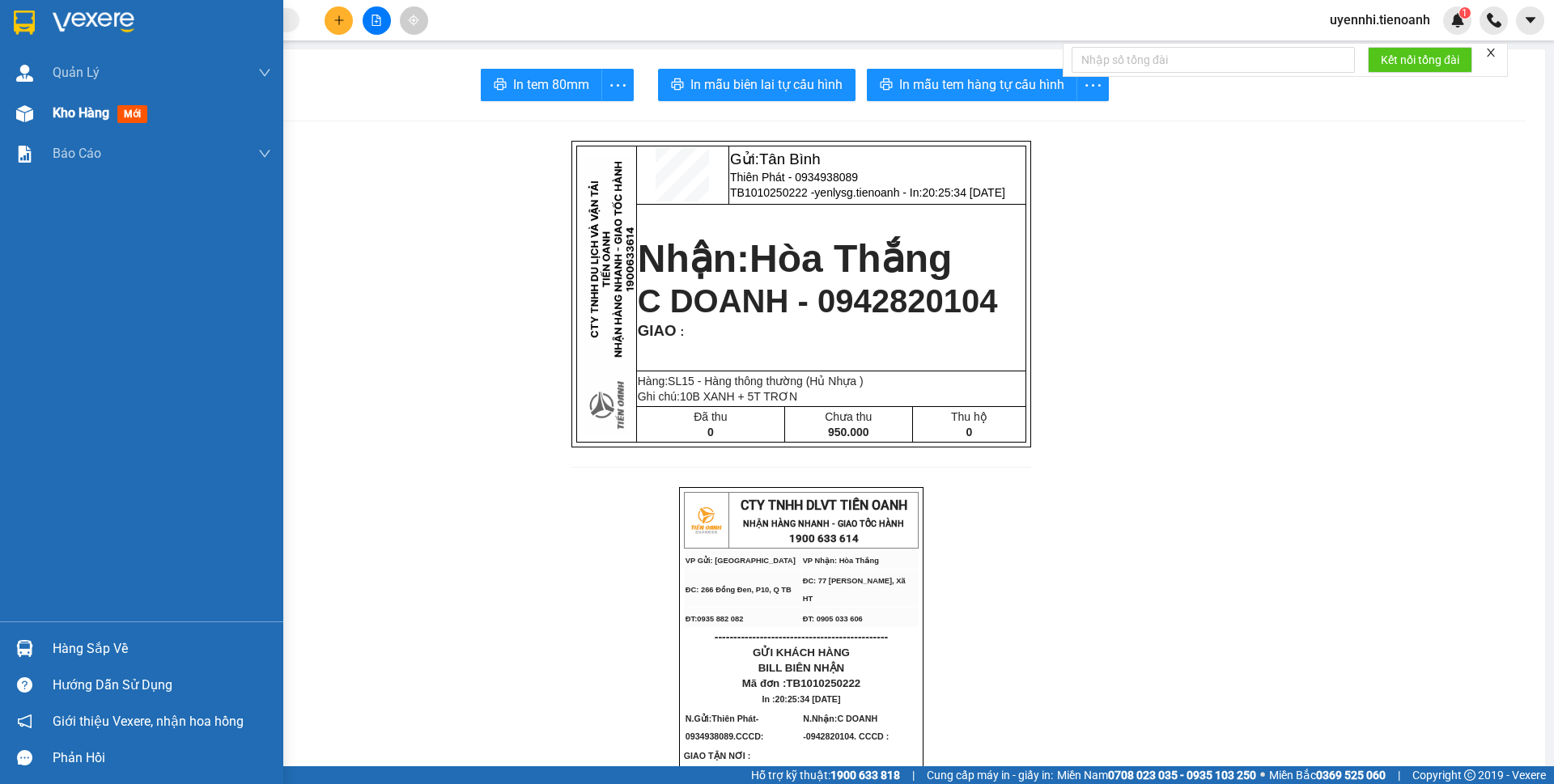
click at [65, 119] on span "Kho hàng" at bounding box center [80, 113] width 57 height 16
